Goal: Task Accomplishment & Management: Manage account settings

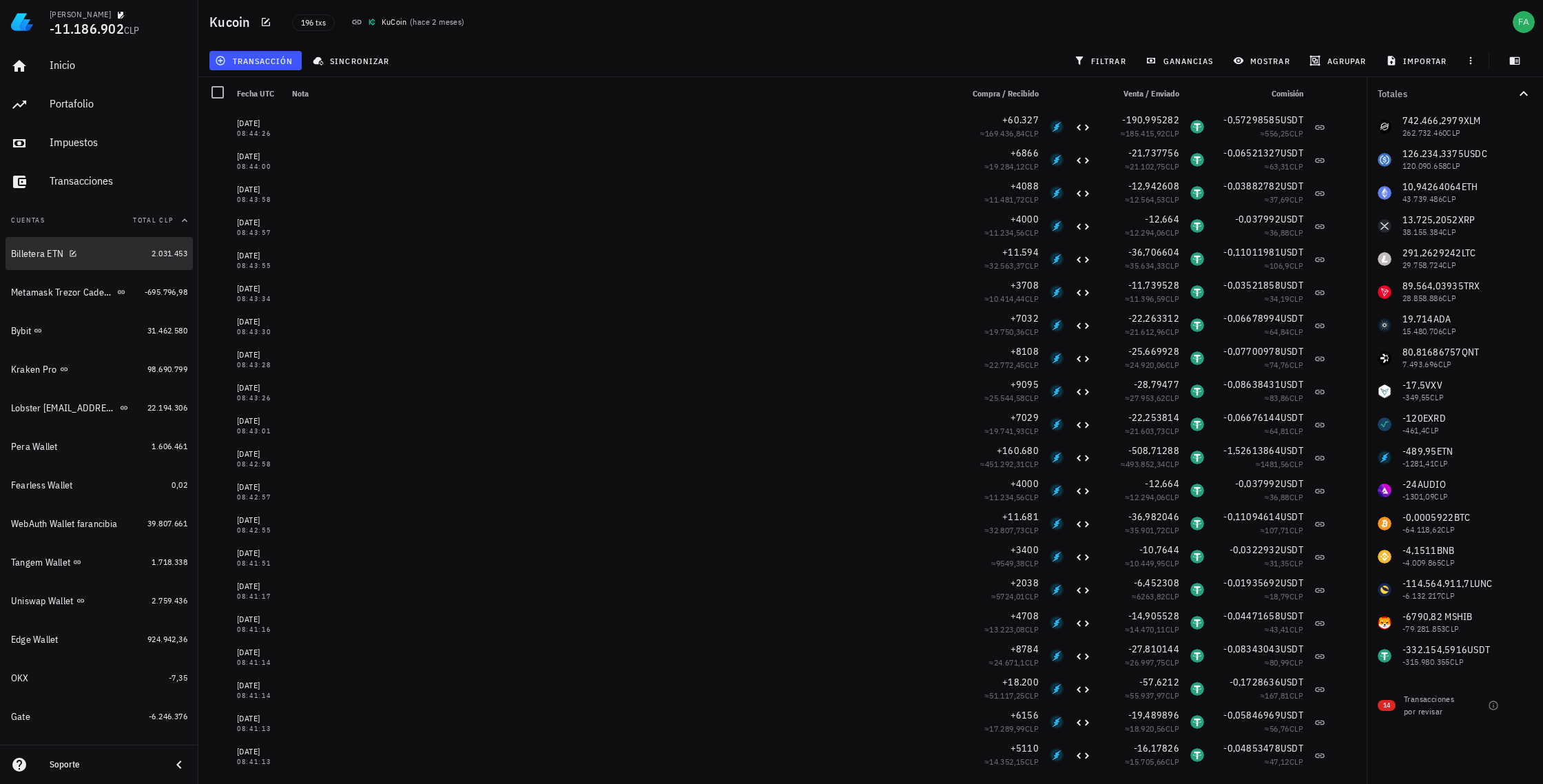
click at [24, 251] on div "Billetera ETN" at bounding box center [37, 254] width 53 height 12
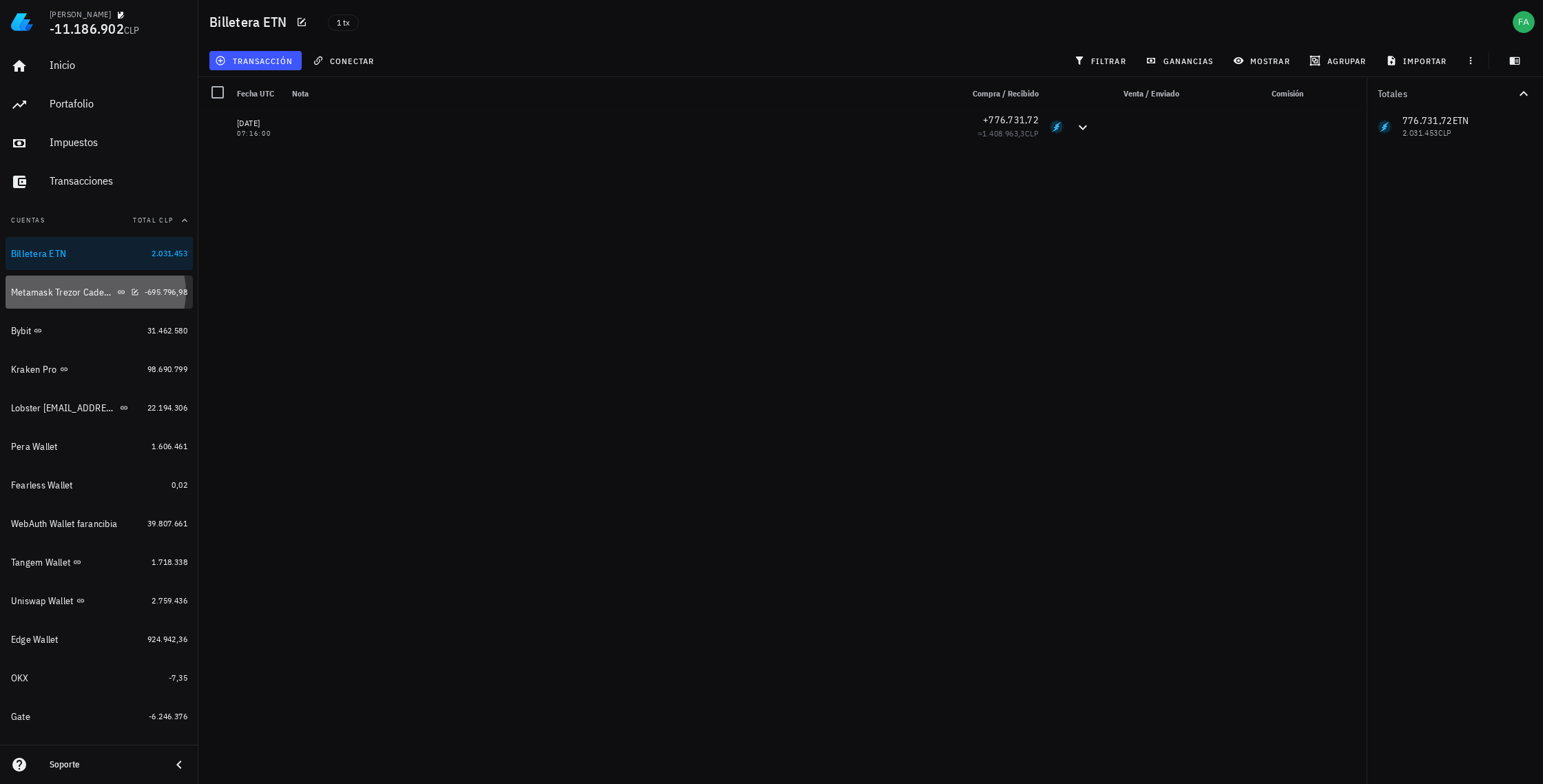
click at [34, 295] on div "Metamask Trezor Cadenas Ethereum, Binance SC," at bounding box center [62, 292] width 103 height 12
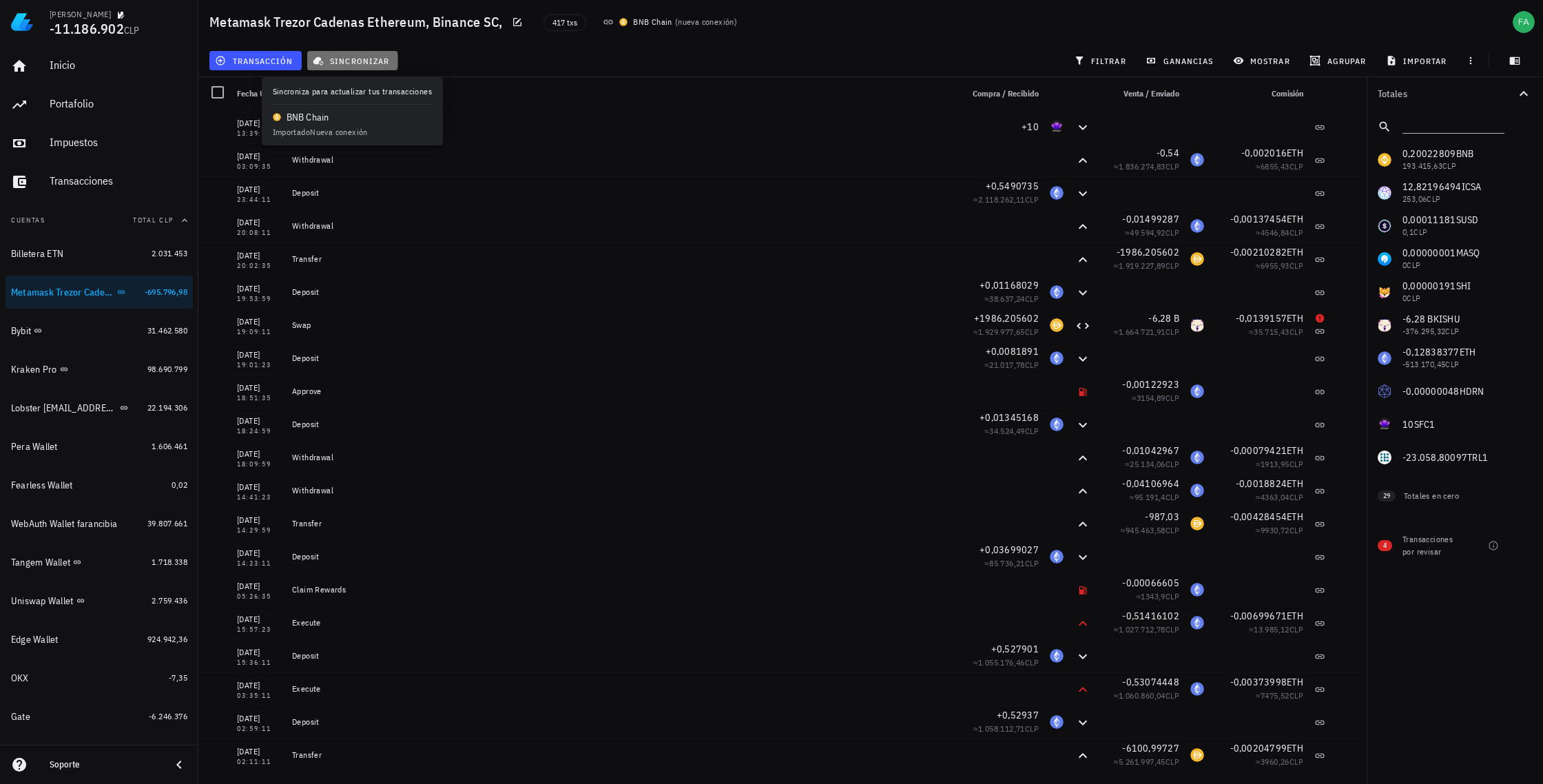
click at [367, 59] on span "sincronizar" at bounding box center [353, 60] width 74 height 11
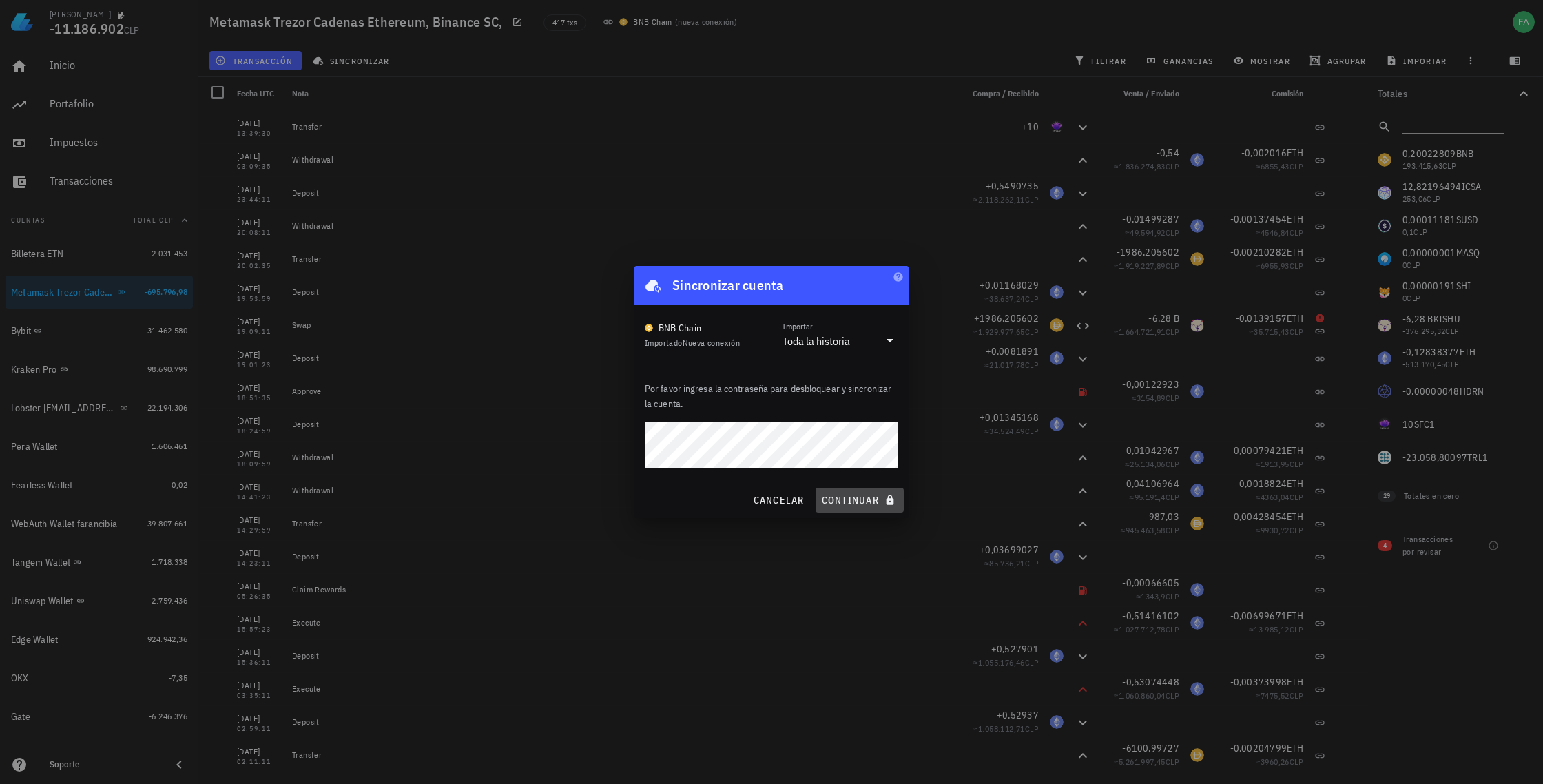
click at [839, 505] on span "continuar" at bounding box center [859, 500] width 77 height 13
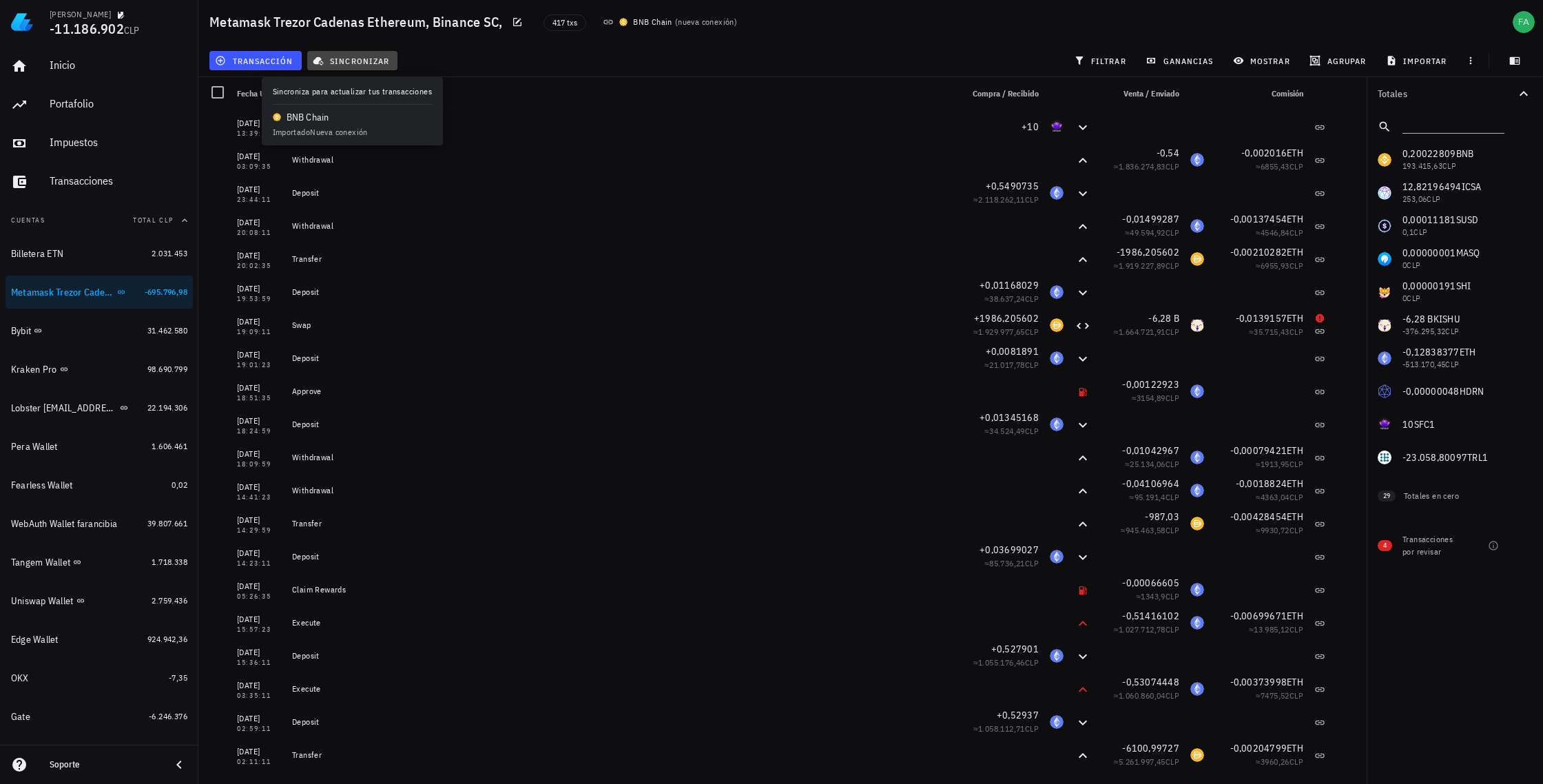
click at [353, 57] on span "sincronizar" at bounding box center [353, 60] width 74 height 11
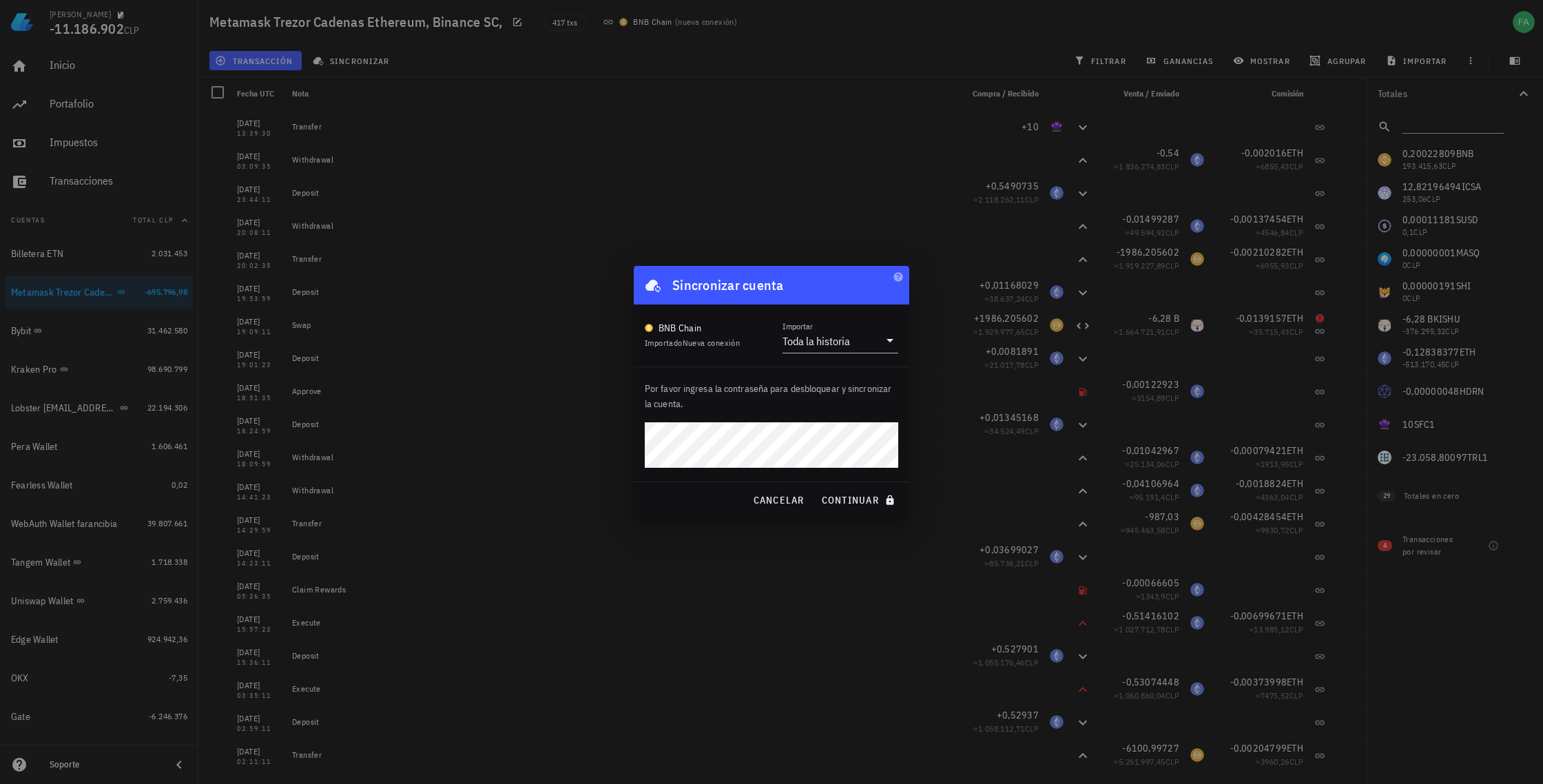
click at [815, 488] on button "continuar" at bounding box center [859, 500] width 89 height 24
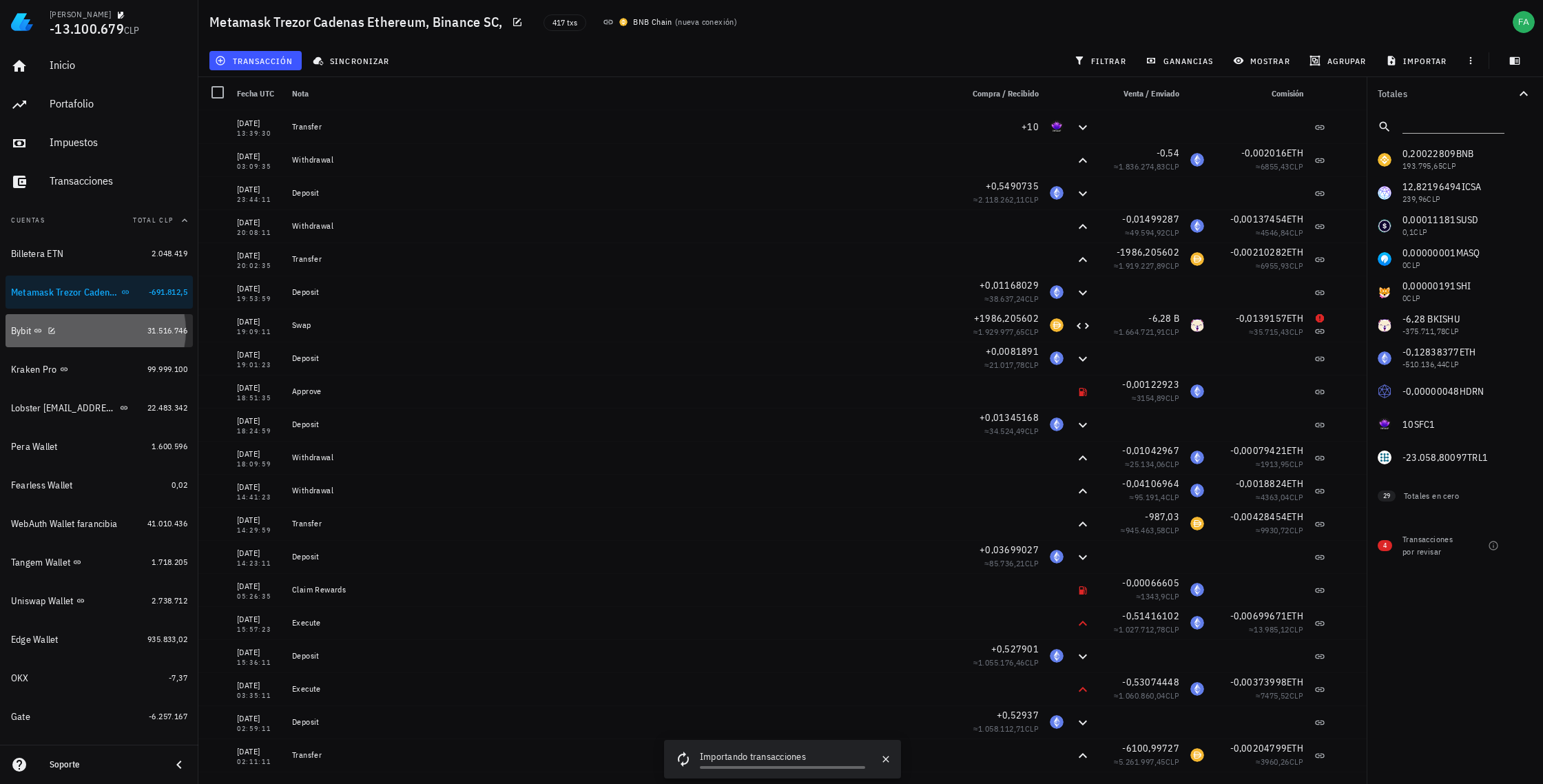
click at [84, 335] on div "Bybit" at bounding box center [76, 330] width 131 height 13
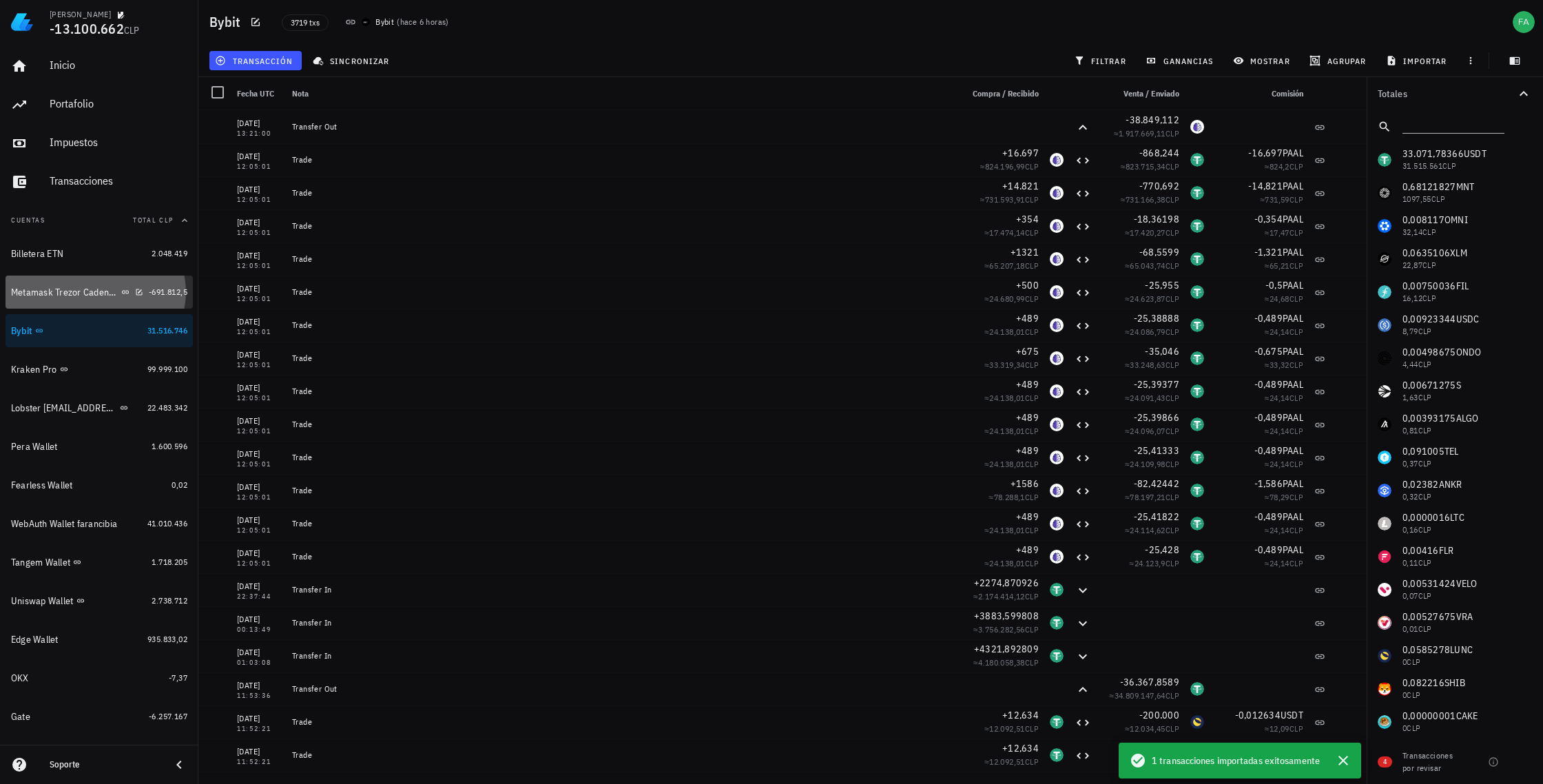
click at [105, 298] on div "Metamask Trezor Cadenas Ethereum, Binance SC," at bounding box center [77, 291] width 132 height 13
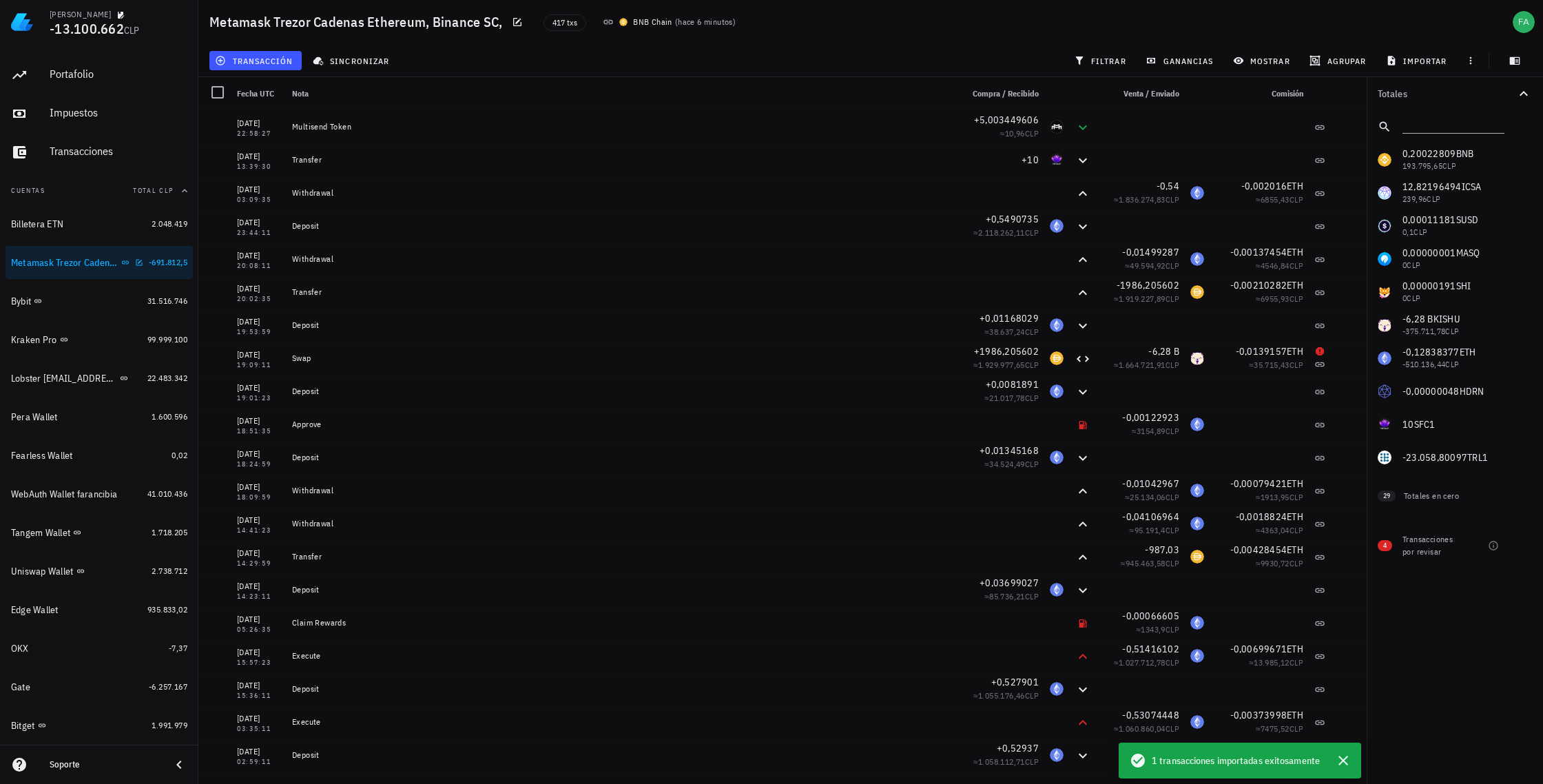
scroll to position [34, 0]
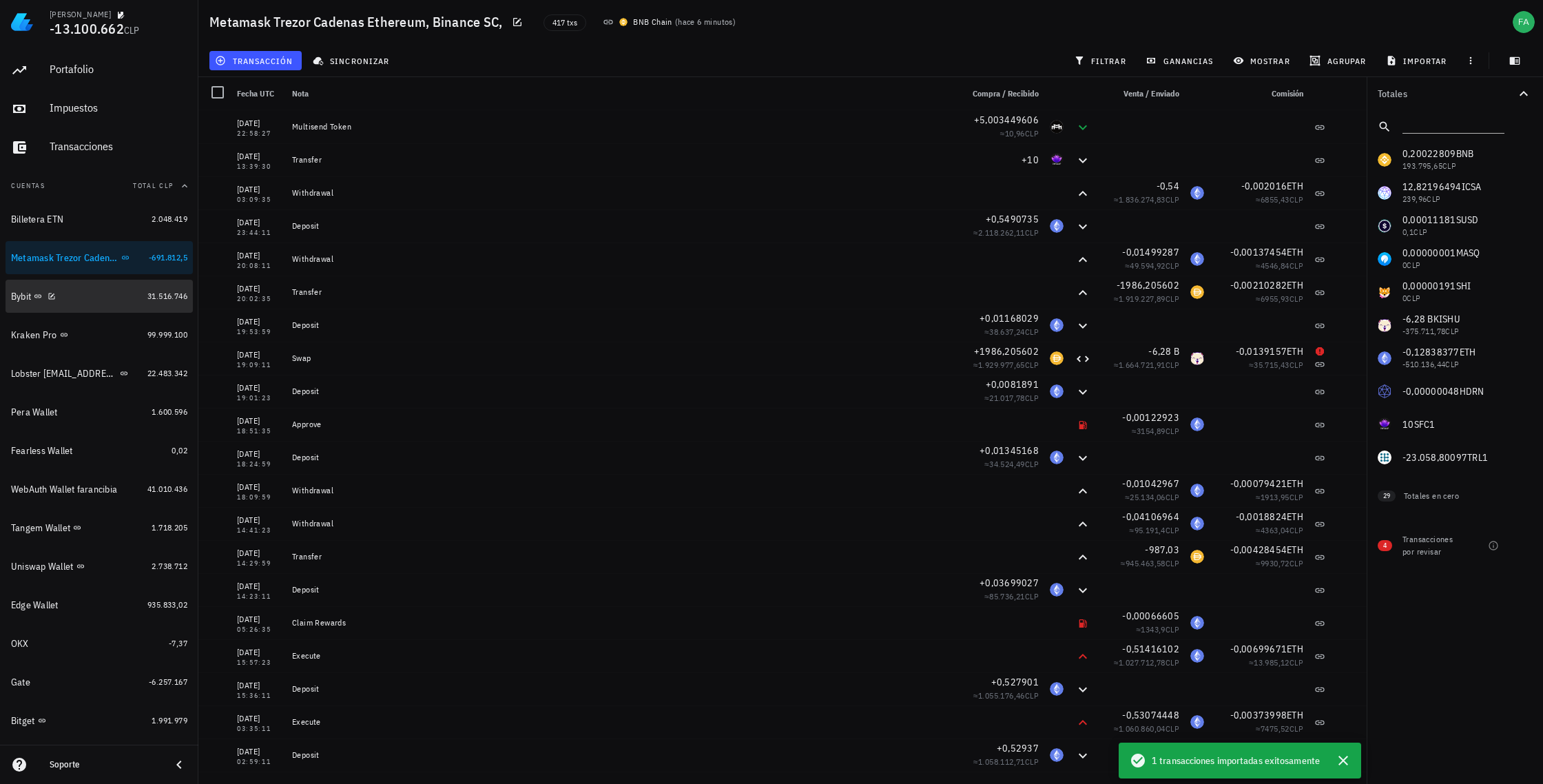
click at [117, 292] on div "Bybit" at bounding box center [76, 296] width 131 height 13
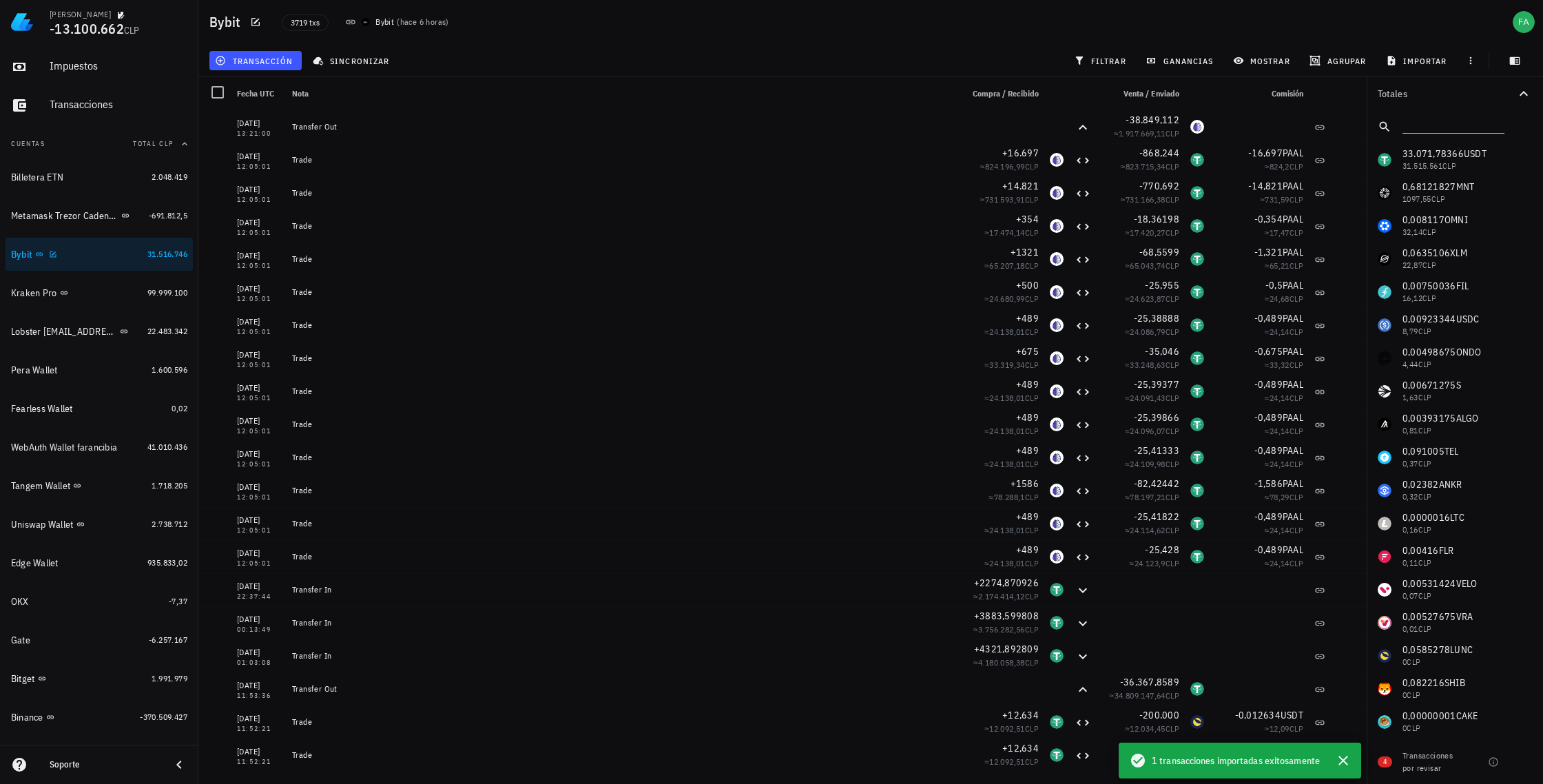
scroll to position [77, 0]
click at [118, 290] on div "Kraken Pro" at bounding box center [76, 291] width 131 height 13
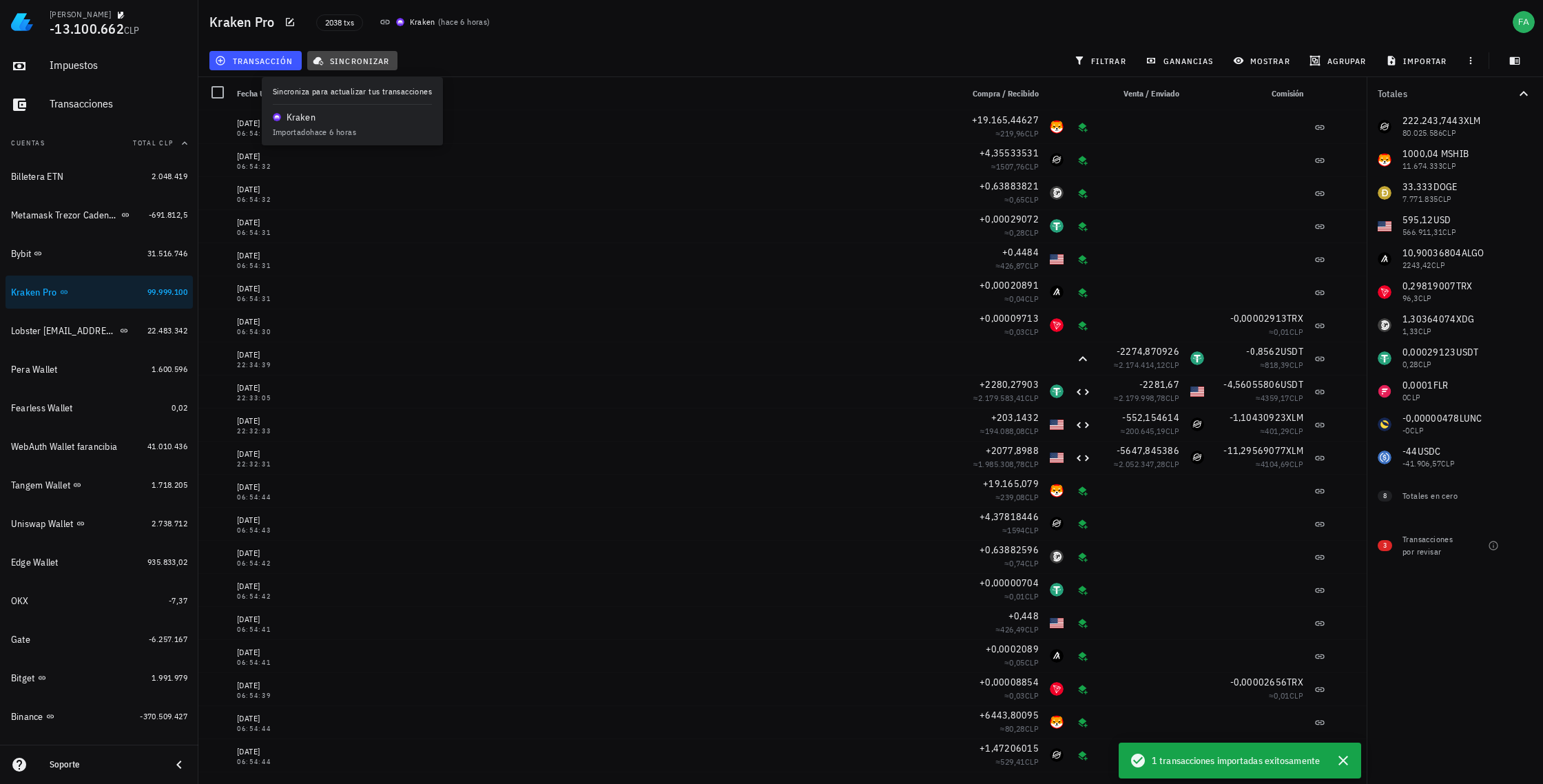
click at [370, 59] on span "sincronizar" at bounding box center [353, 60] width 74 height 11
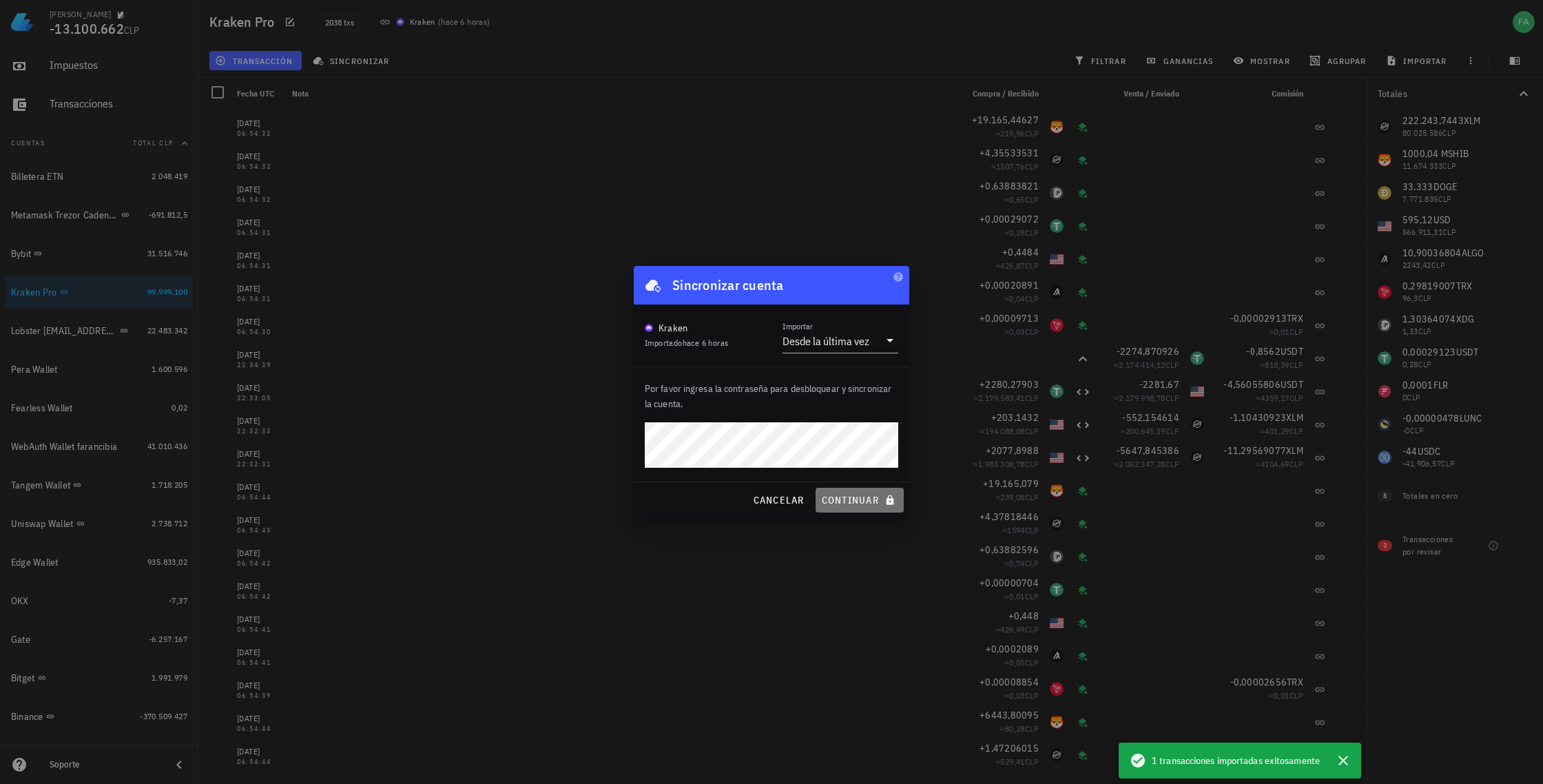
click at [851, 502] on span "continuar" at bounding box center [859, 500] width 77 height 13
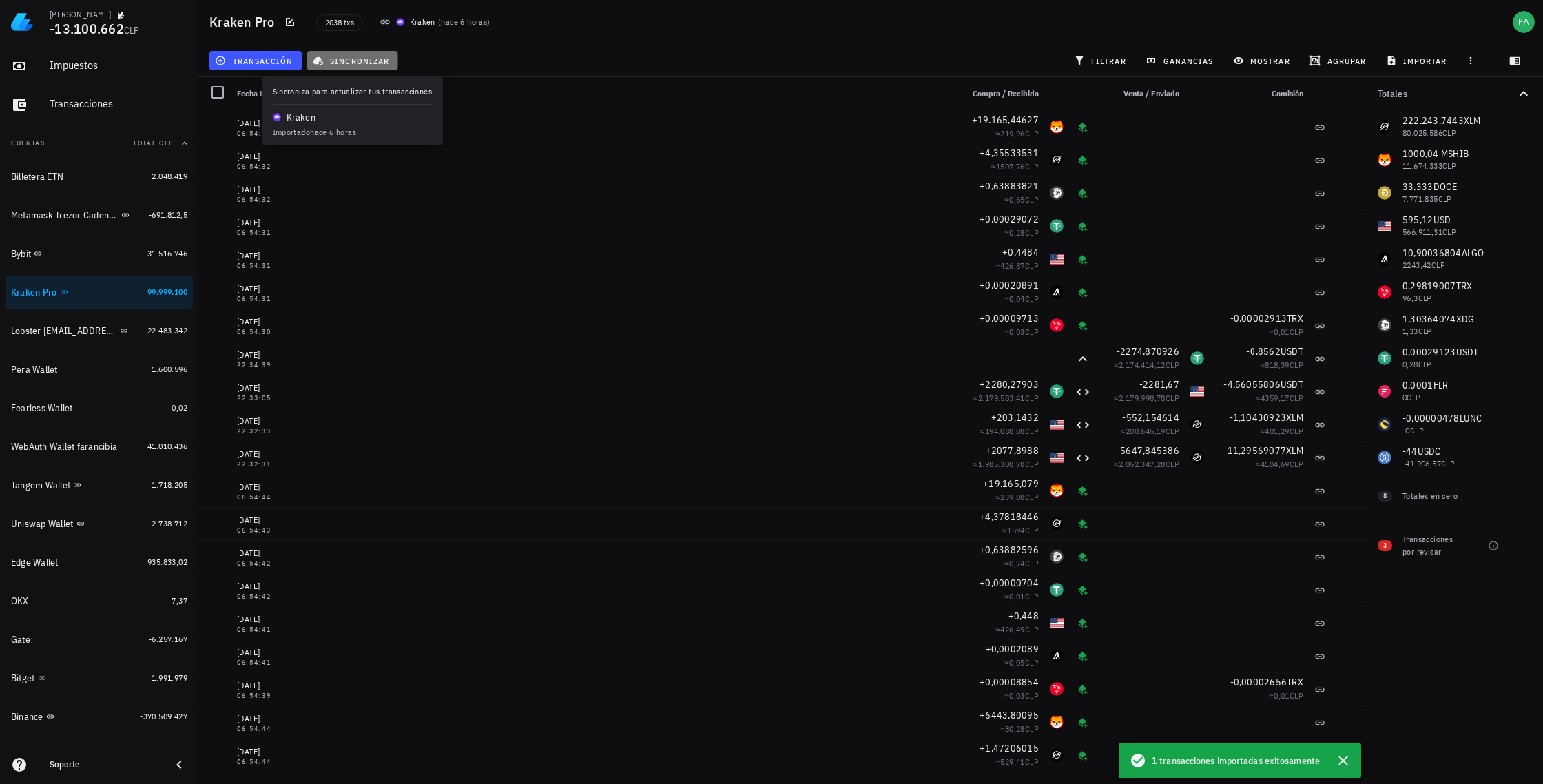
click at [369, 60] on span "sincronizar" at bounding box center [353, 60] width 74 height 11
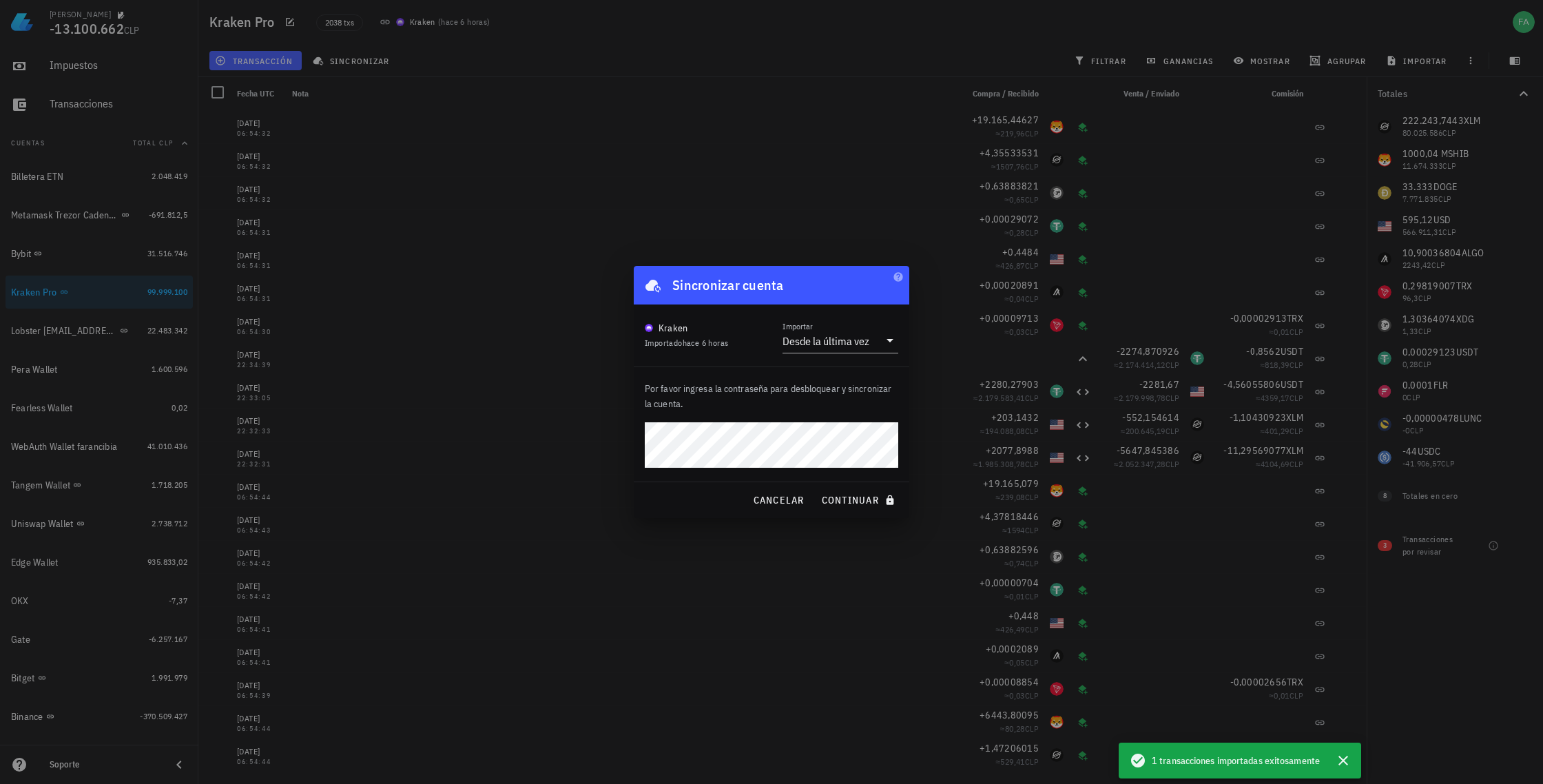
click at [815, 488] on button "continuar" at bounding box center [859, 500] width 89 height 24
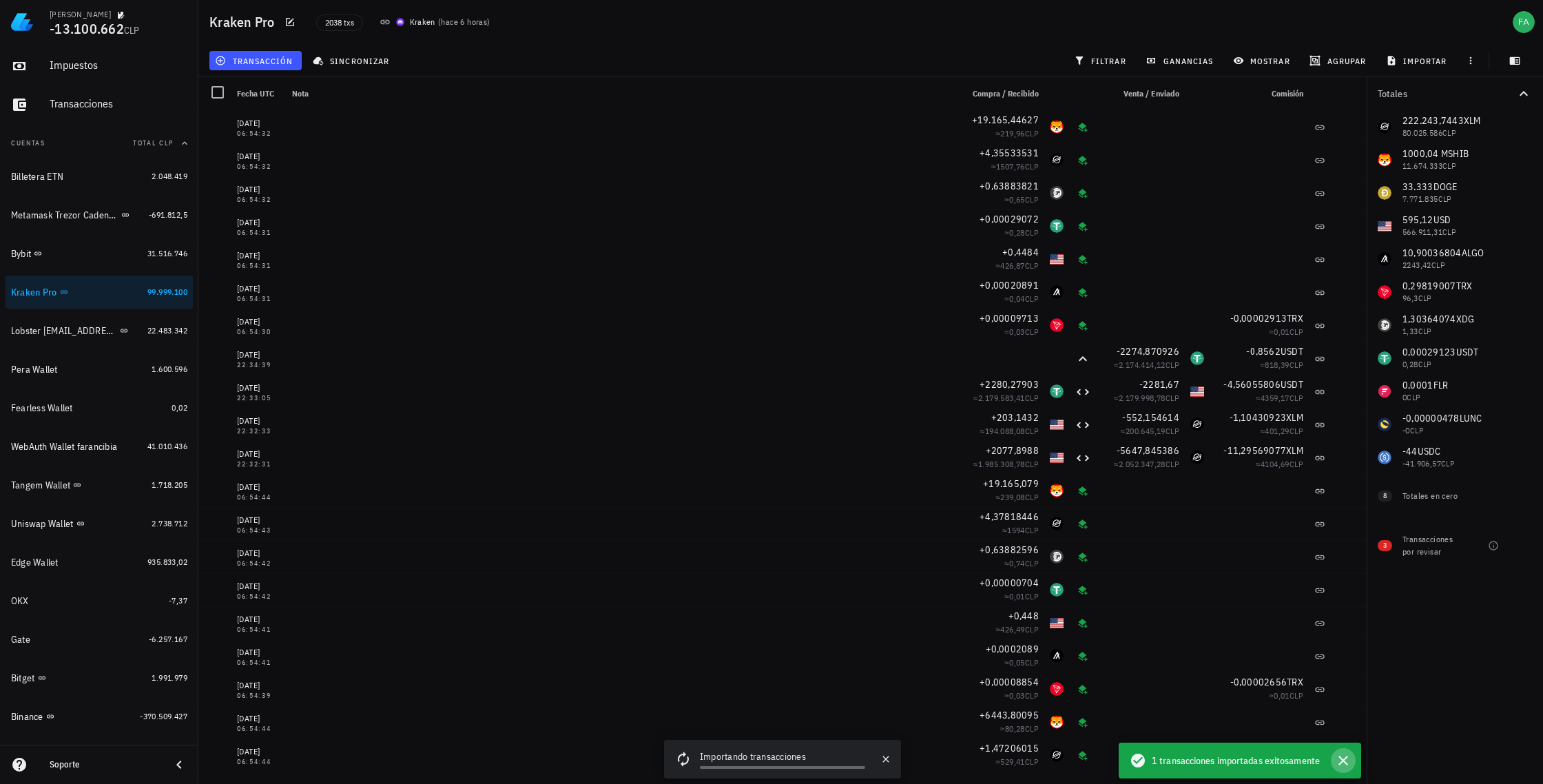
click at [1344, 759] on icon "button" at bounding box center [1342, 760] width 17 height 17
